Goal: Check status: Check status

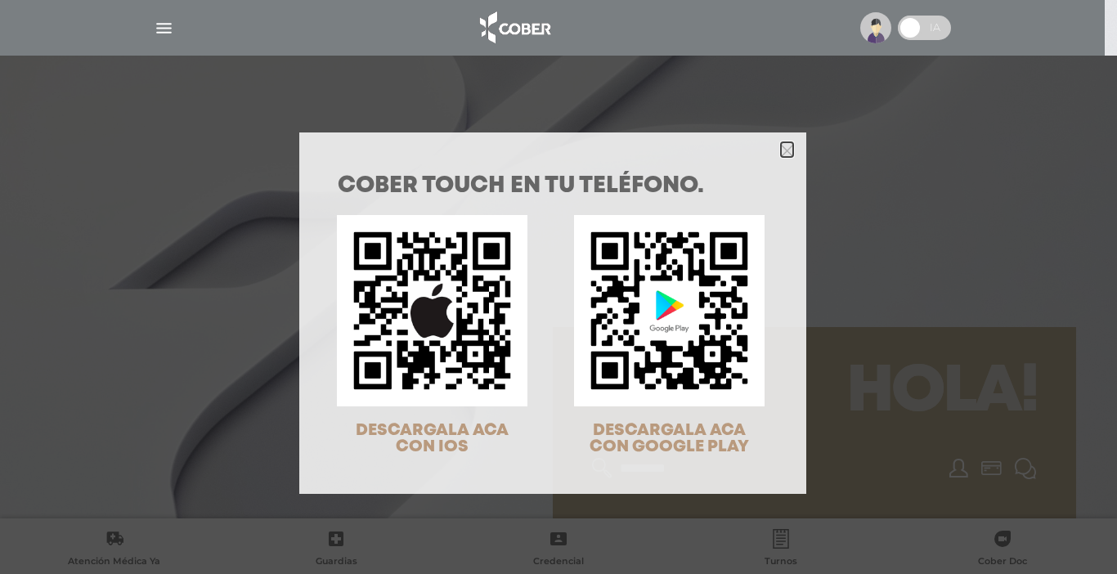
click at [782, 151] on icon "Close" at bounding box center [787, 151] width 12 height 12
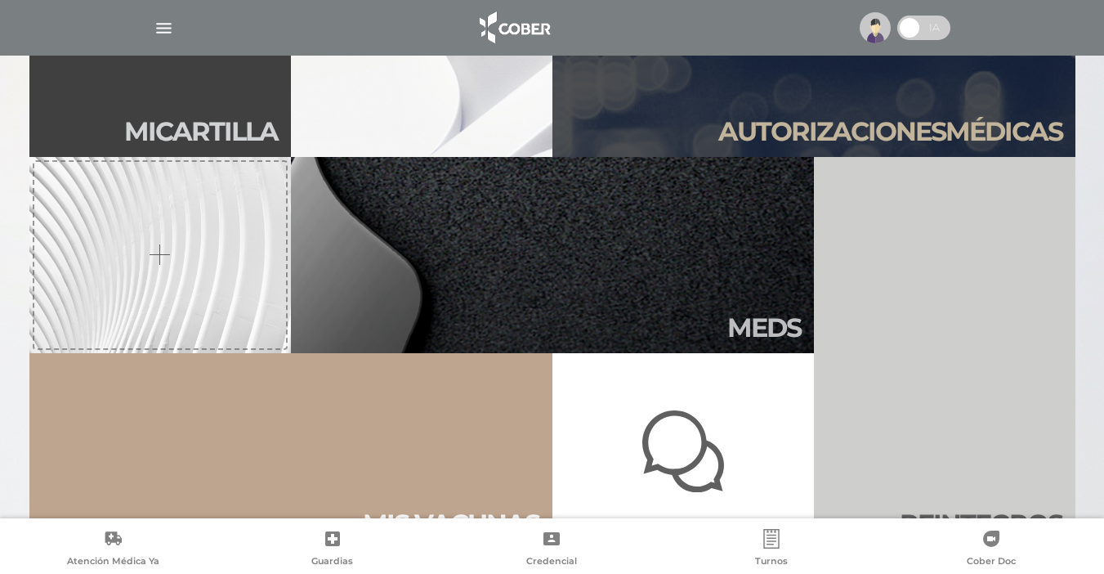
scroll to position [548, 0]
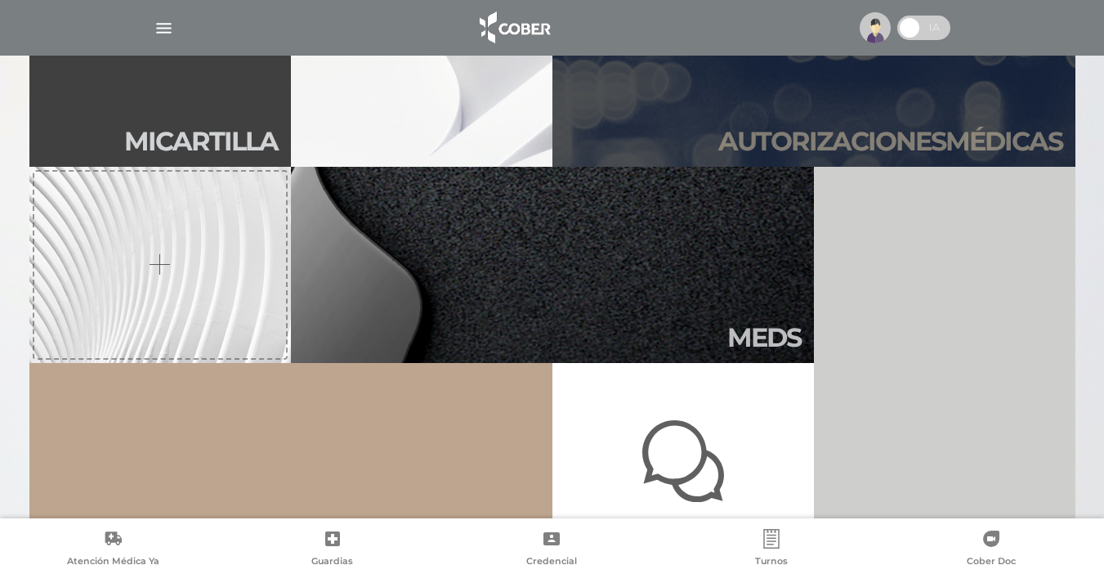
click at [925, 124] on link "Autori zaciones médicas" at bounding box center [814, 69] width 523 height 196
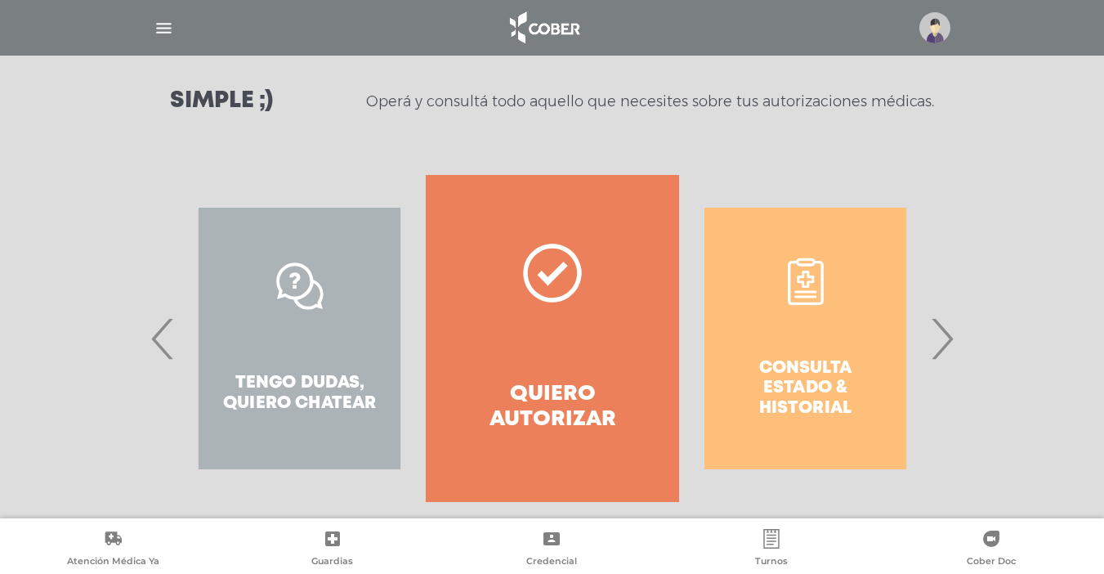
scroll to position [247, 0]
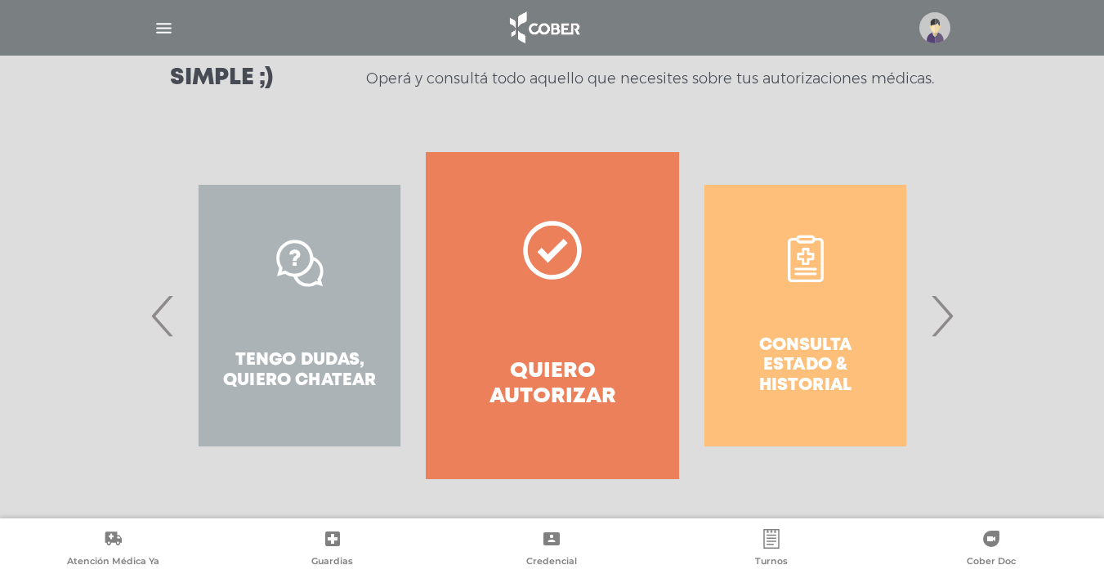
click at [945, 315] on span "›" at bounding box center [942, 315] width 32 height 88
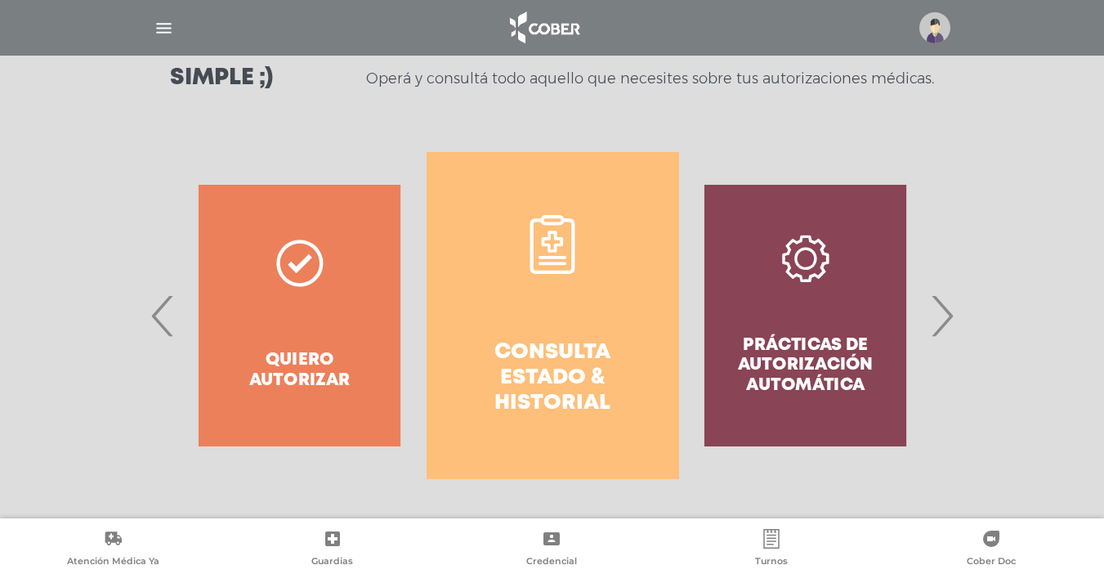
click at [591, 363] on h4 "Consulta estado & historial" at bounding box center [553, 378] width 194 height 77
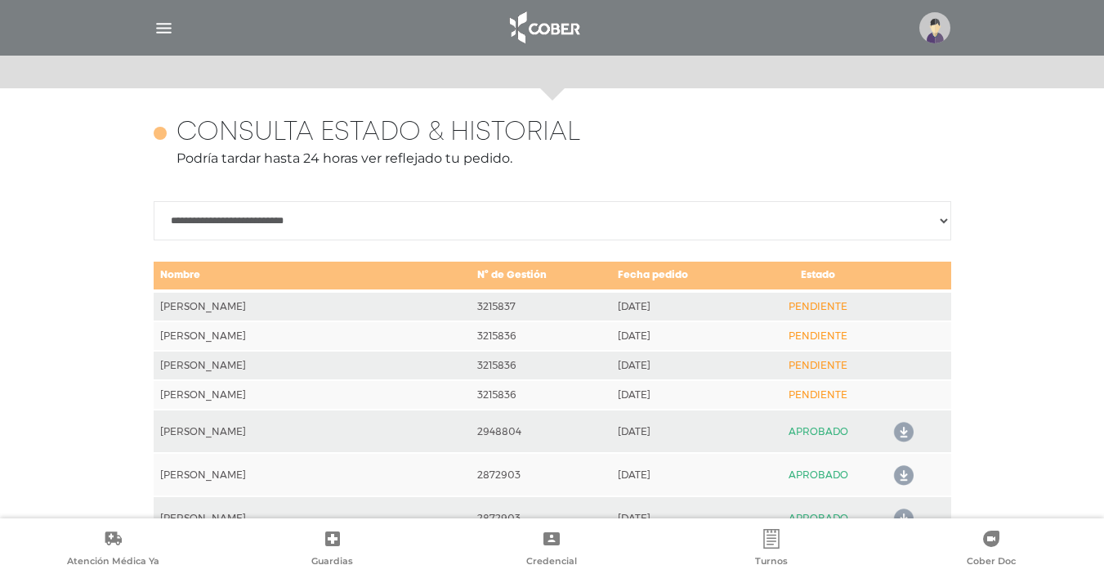
scroll to position [726, 0]
